Goal: Communication & Community: Answer question/provide support

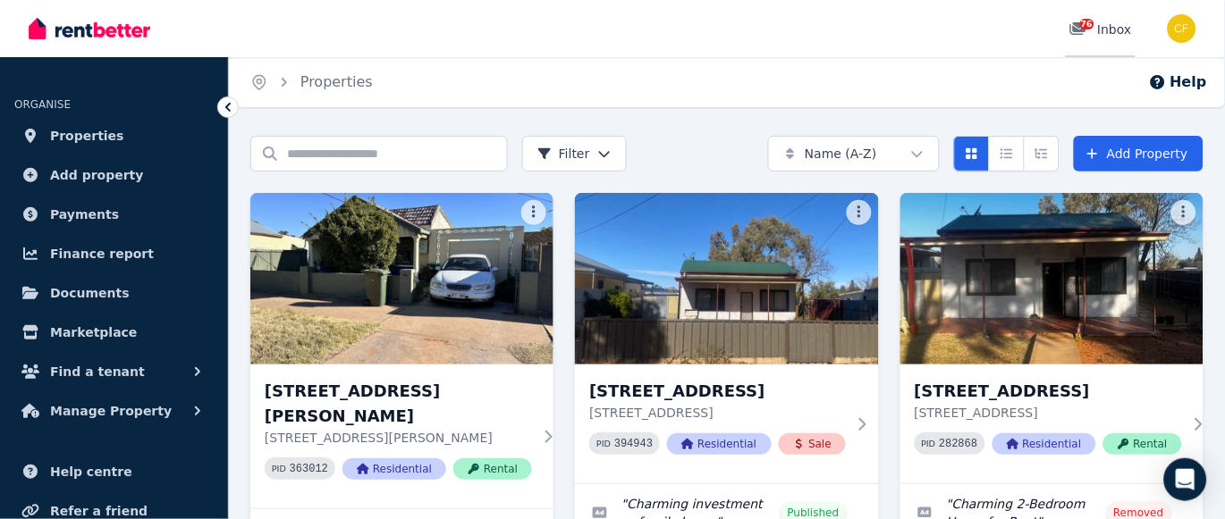
click at [1089, 27] on span "76" at bounding box center [1087, 24] width 14 height 11
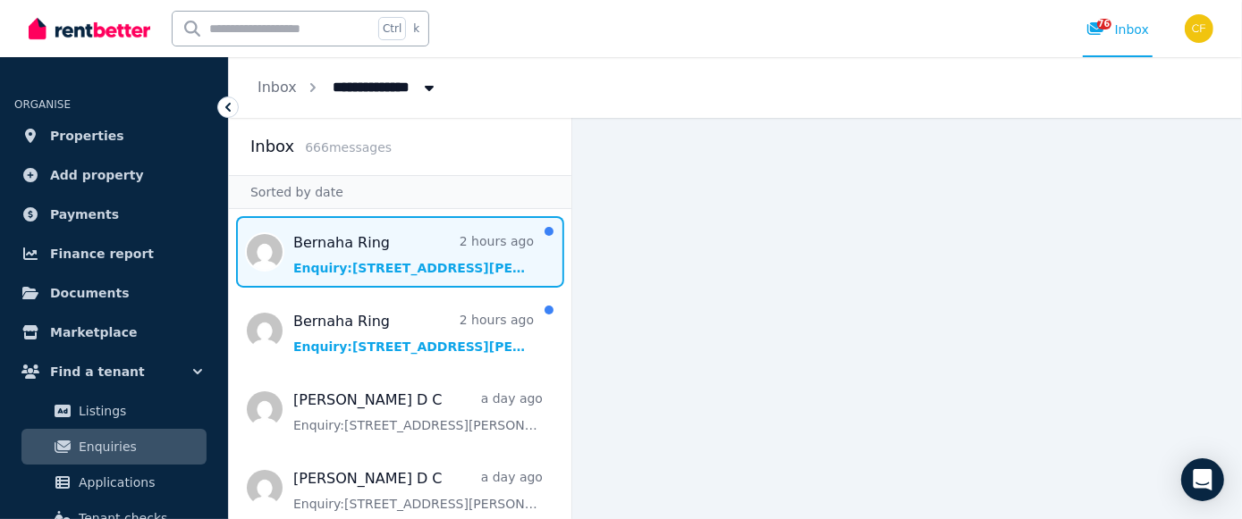
click at [370, 257] on span "Message list" at bounding box center [400, 252] width 342 height 72
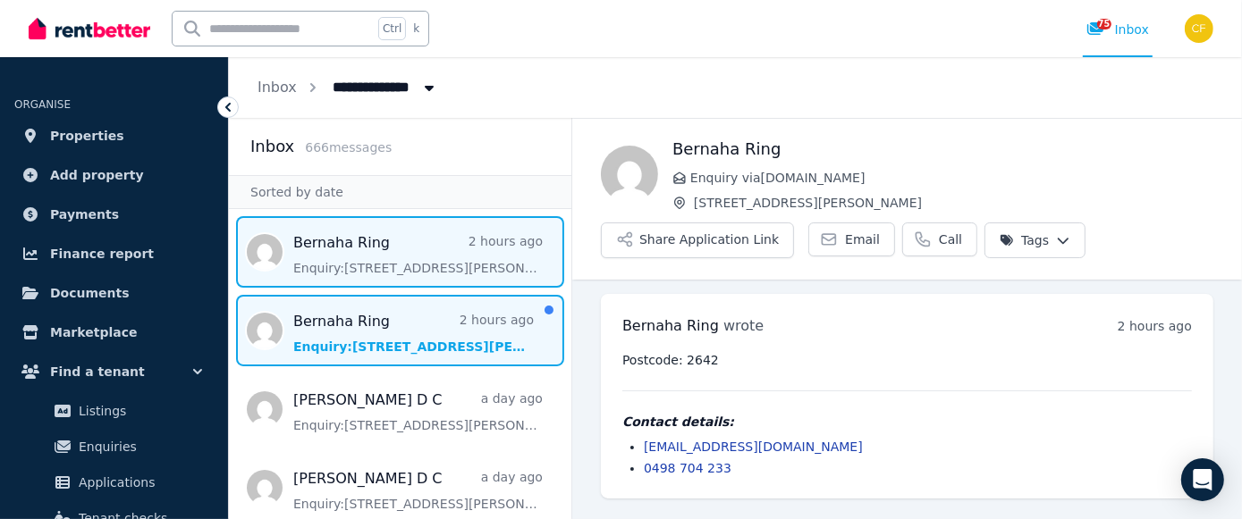
click at [447, 333] on span "Message list" at bounding box center [400, 331] width 342 height 72
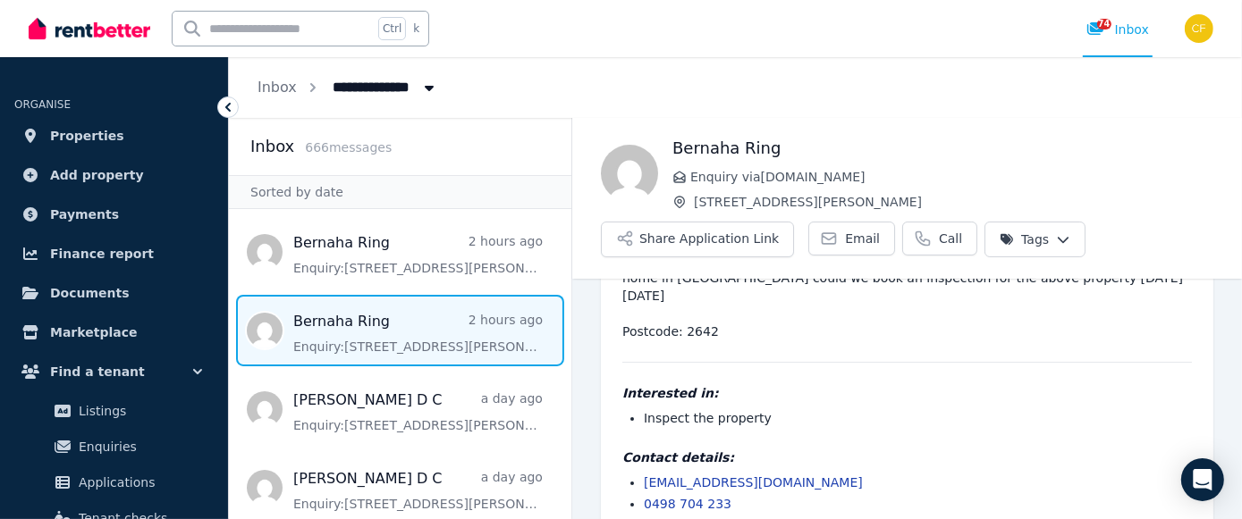
scroll to position [112, 0]
